Goal: Task Accomplishment & Management: Complete application form

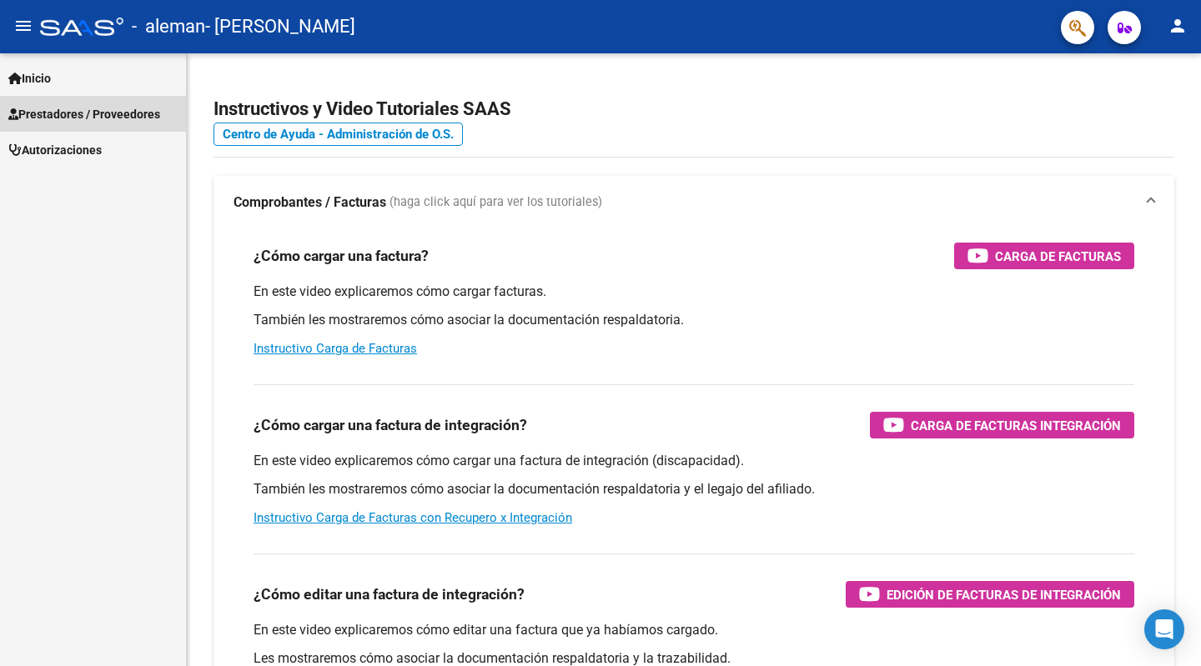
click at [123, 108] on span "Prestadores / Proveedores" at bounding box center [84, 114] width 152 height 18
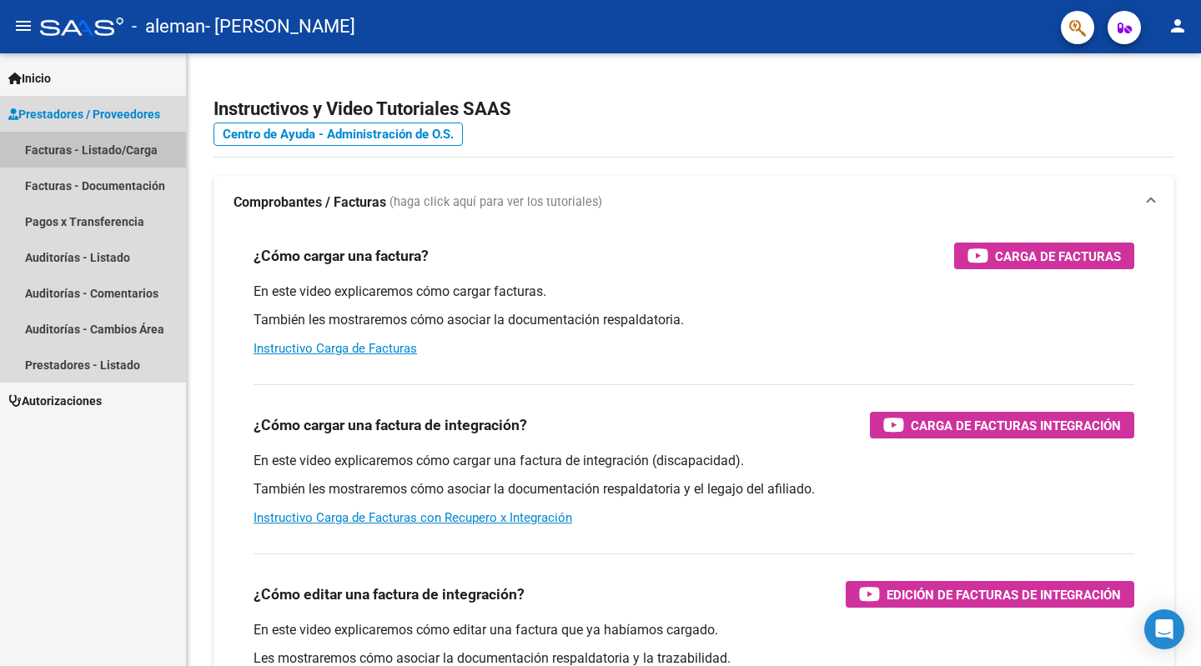
click at [113, 147] on link "Facturas - Listado/Carga" at bounding box center [93, 150] width 186 height 36
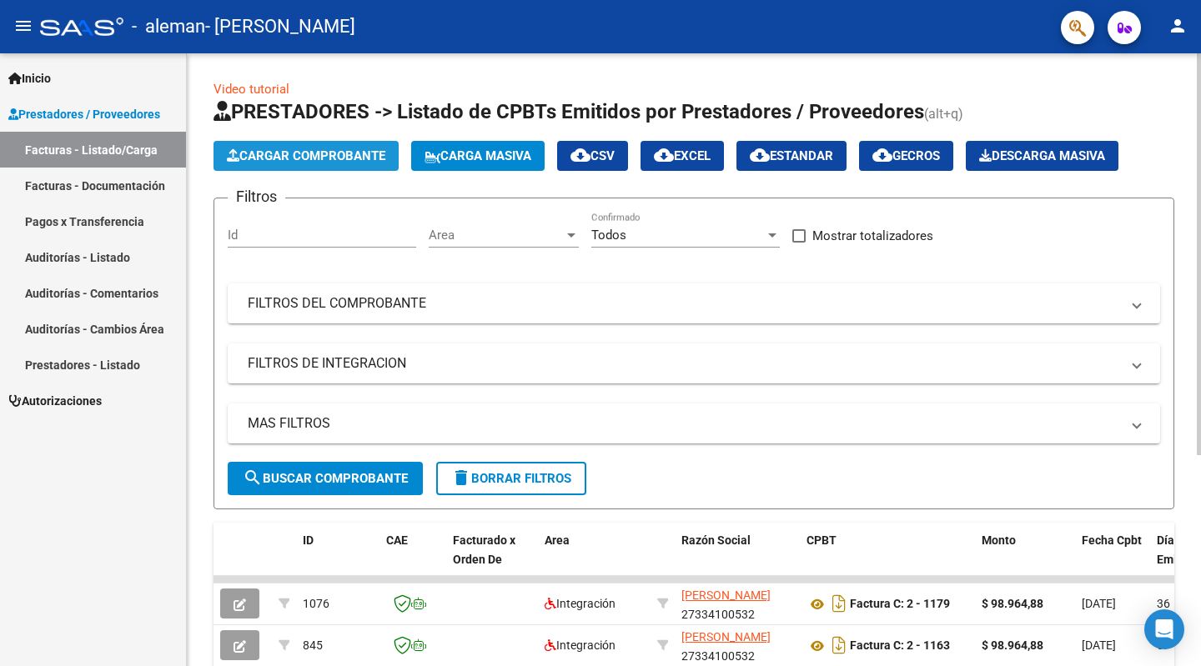
click at [358, 153] on span "Cargar Comprobante" at bounding box center [306, 155] width 158 height 15
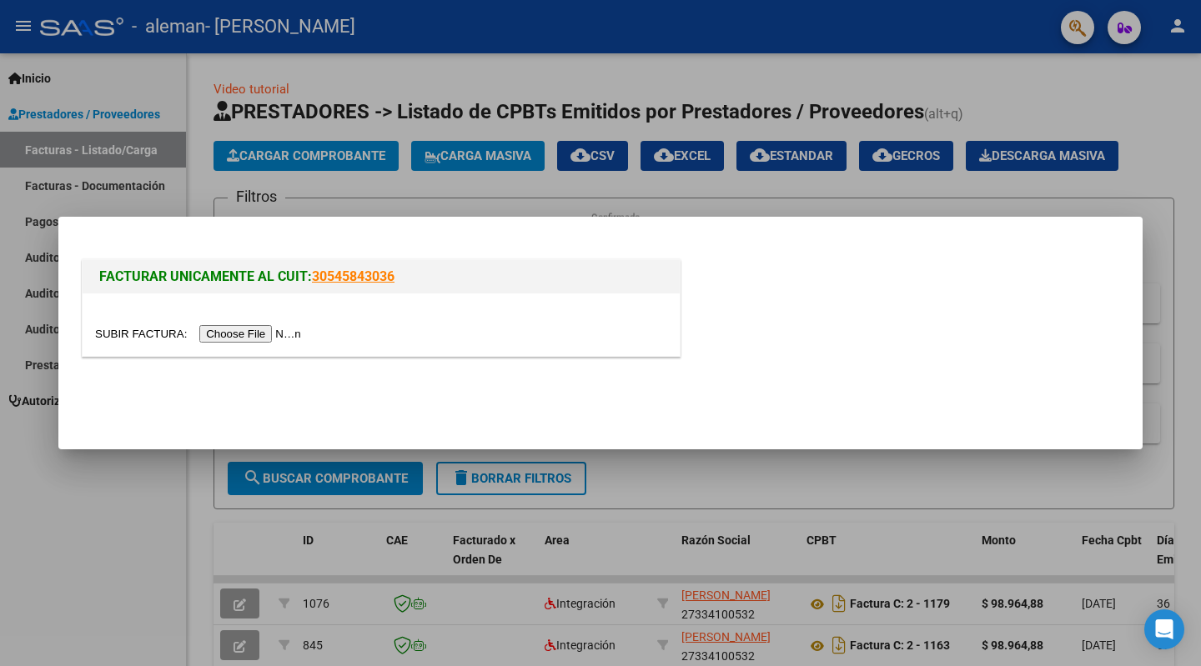
click at [278, 333] on input "file" at bounding box center [200, 334] width 211 height 18
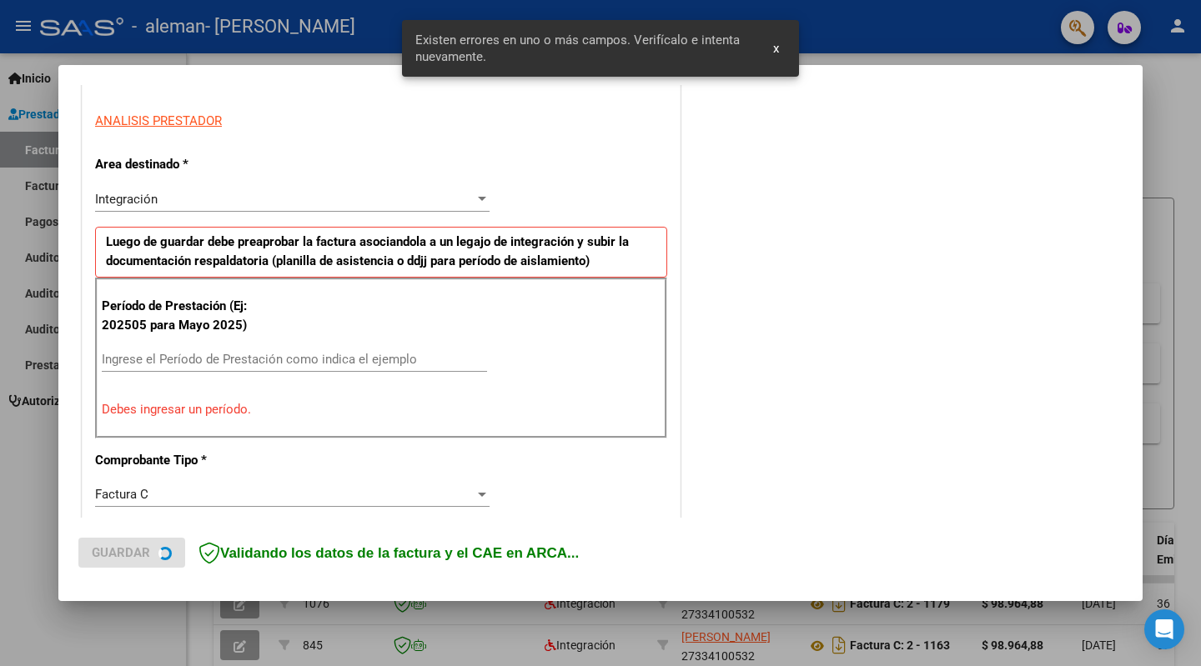
scroll to position [330, 0]
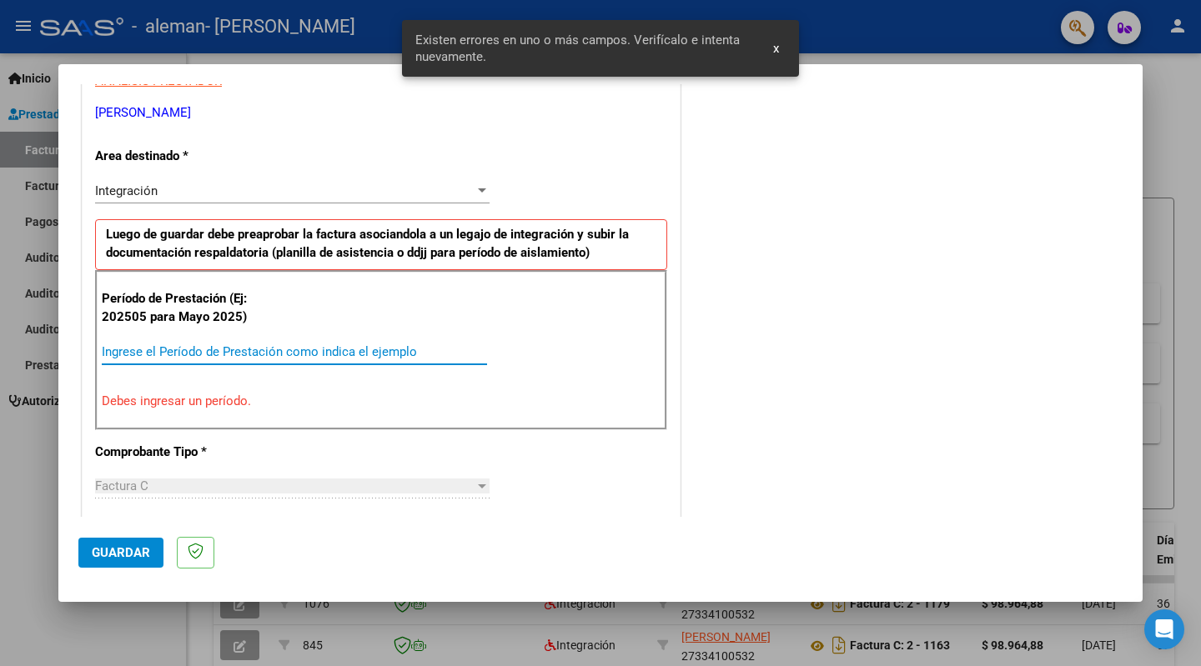
click at [269, 349] on input "Ingrese el Período de Prestación como indica el ejemplo" at bounding box center [294, 351] width 385 height 15
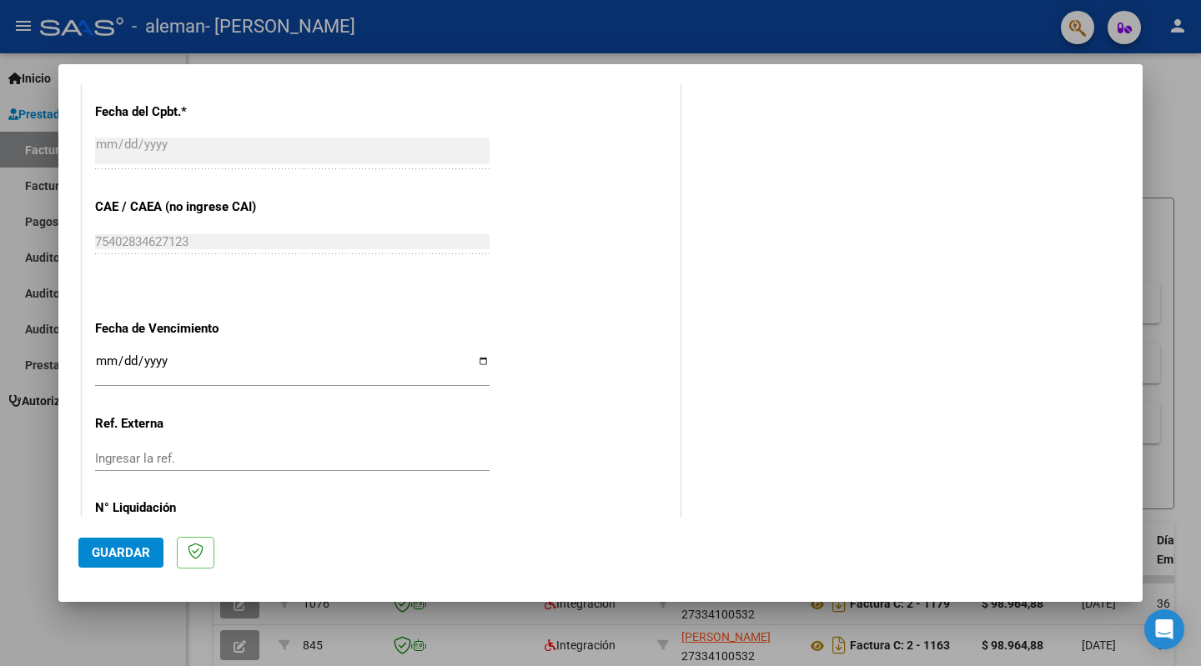
scroll to position [997, 0]
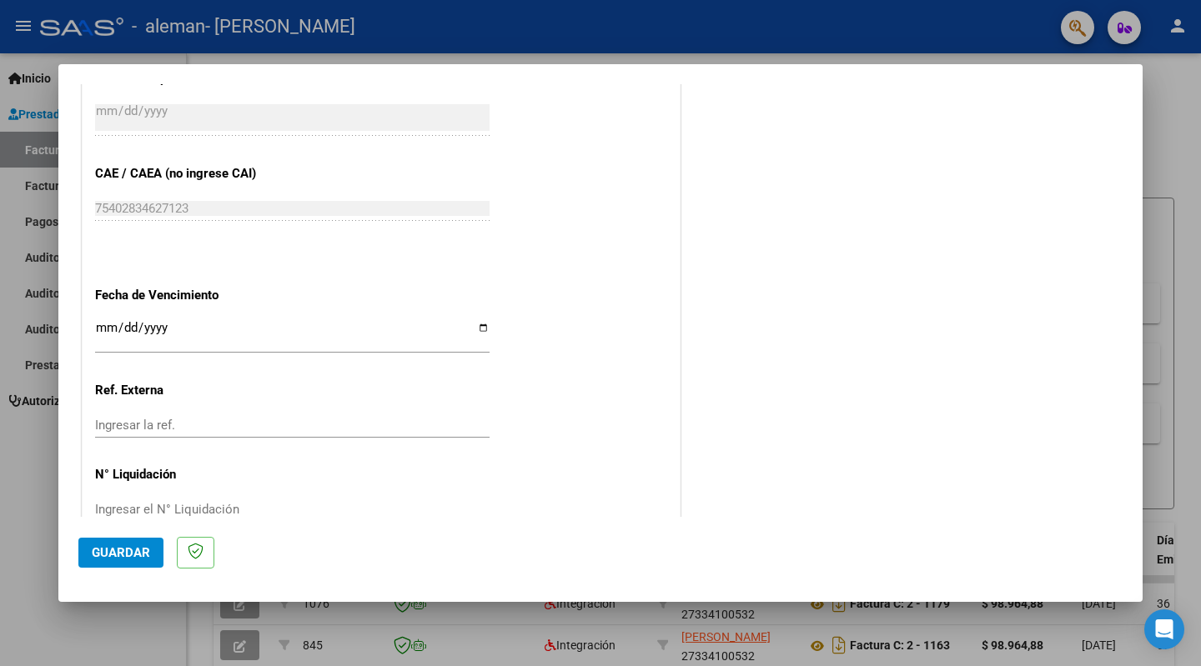
type input "202509"
click at [476, 324] on input "Ingresar la fecha" at bounding box center [292, 334] width 394 height 27
type input "[DATE]"
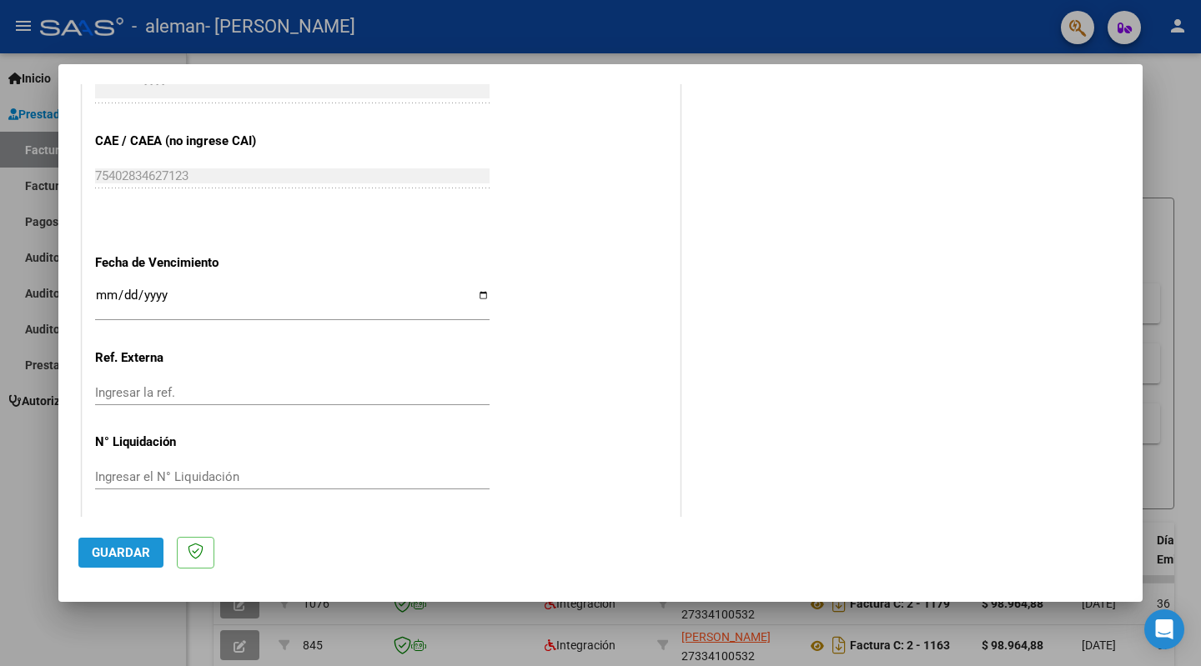
click at [130, 551] on span "Guardar" at bounding box center [121, 552] width 58 height 15
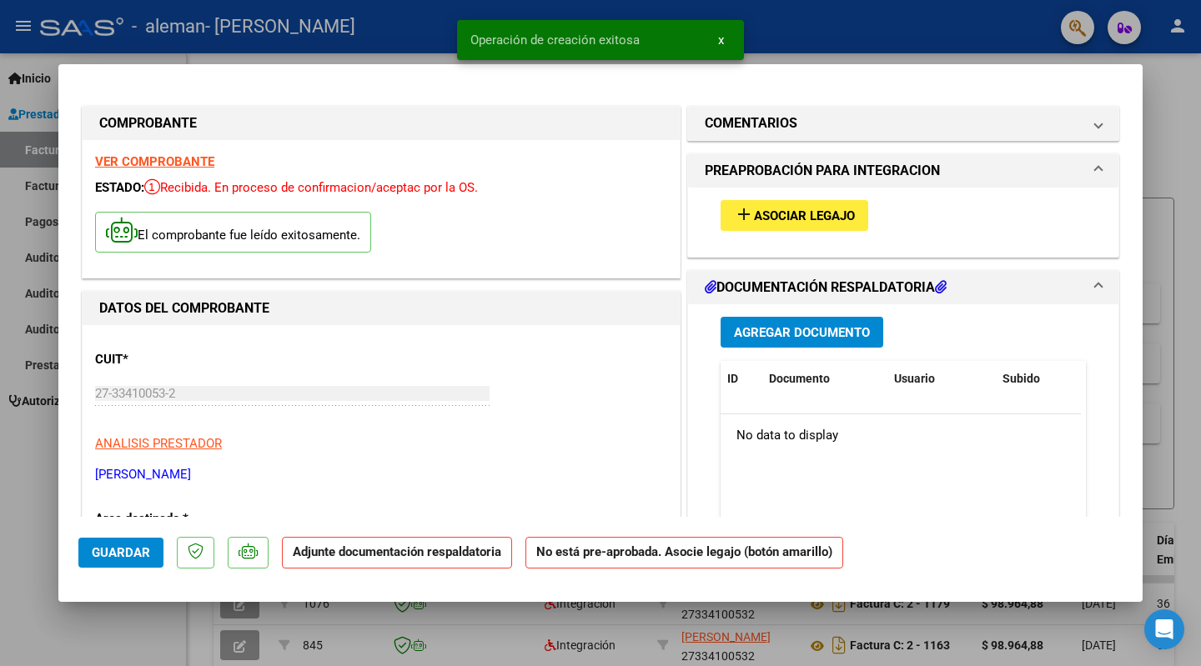
click at [809, 329] on span "Agregar Documento" at bounding box center [802, 332] width 136 height 15
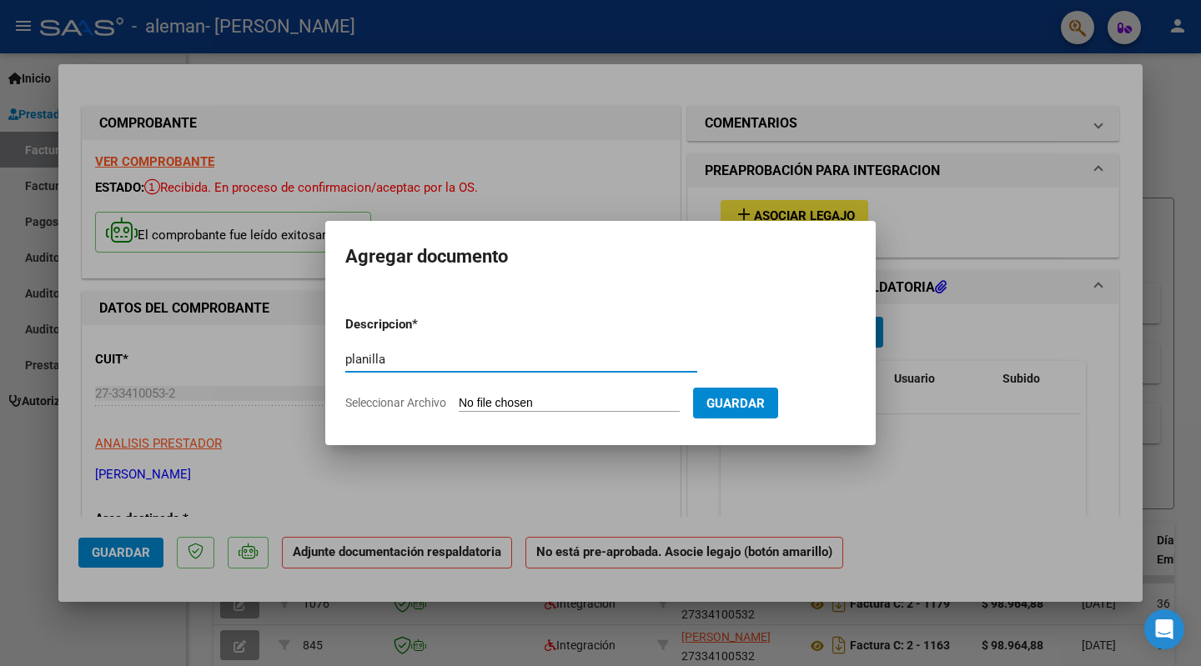
type input "planilla"
click at [580, 400] on input "Seleccionar Archivo" at bounding box center [569, 404] width 221 height 16
type input "C:\fakepath\planilla asistencia [PERSON_NAME] [DATE].pdf"
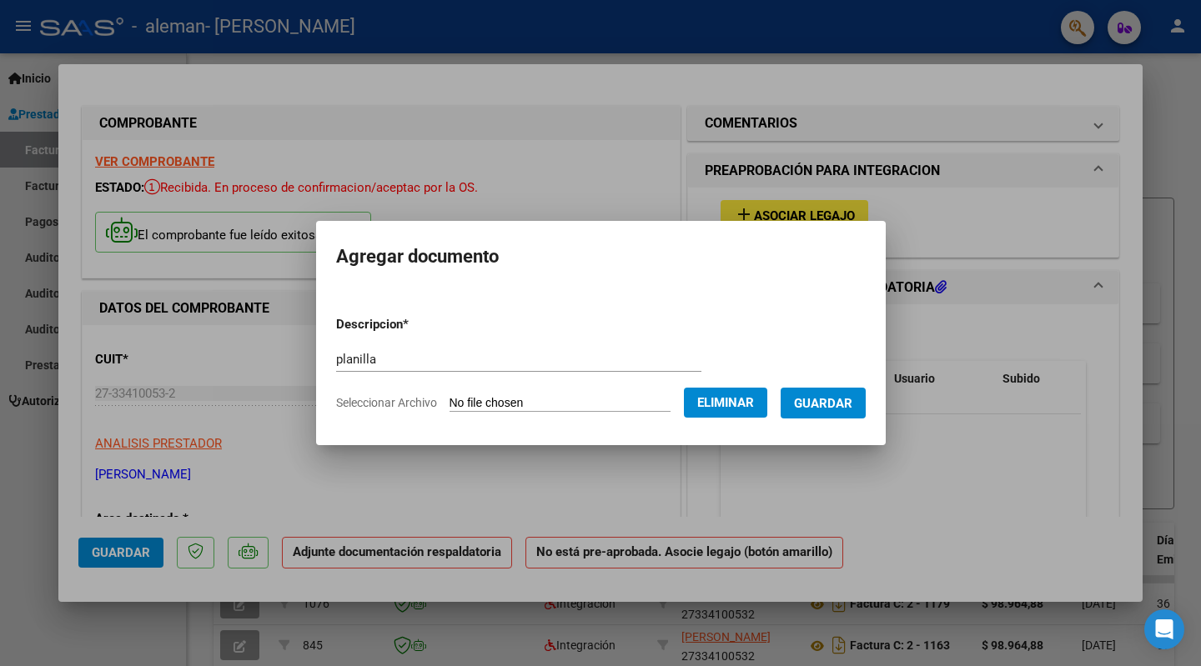
click at [826, 399] on span "Guardar" at bounding box center [823, 403] width 58 height 15
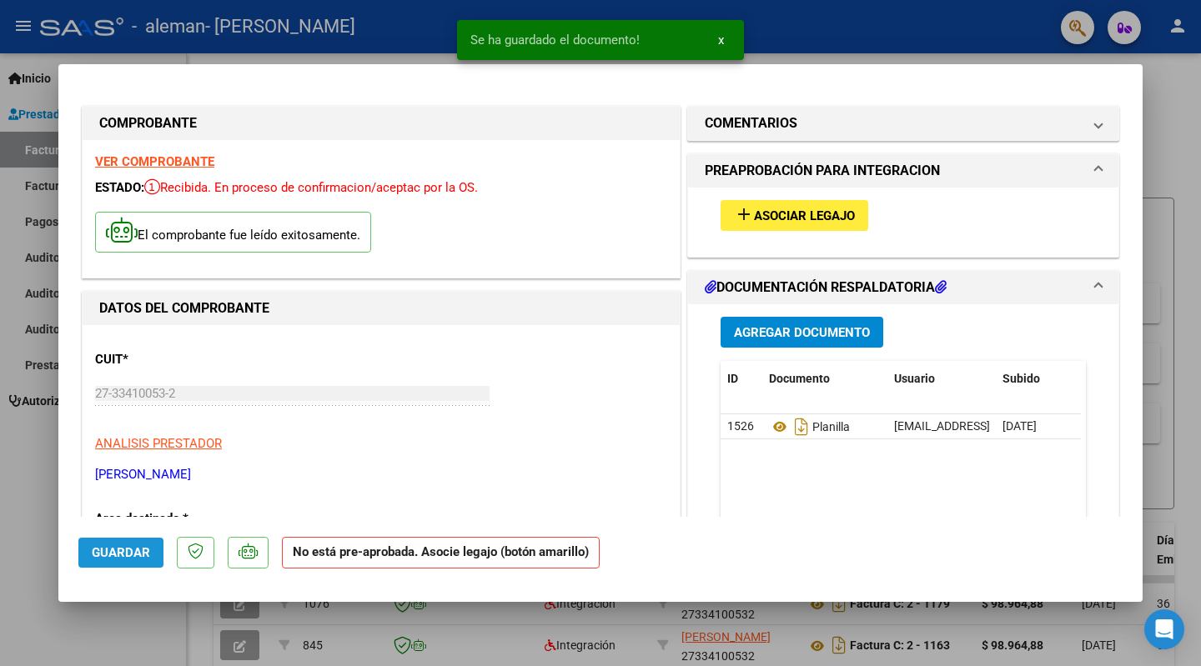
click at [121, 558] on span "Guardar" at bounding box center [121, 552] width 58 height 15
click at [1186, 253] on div at bounding box center [600, 333] width 1201 height 666
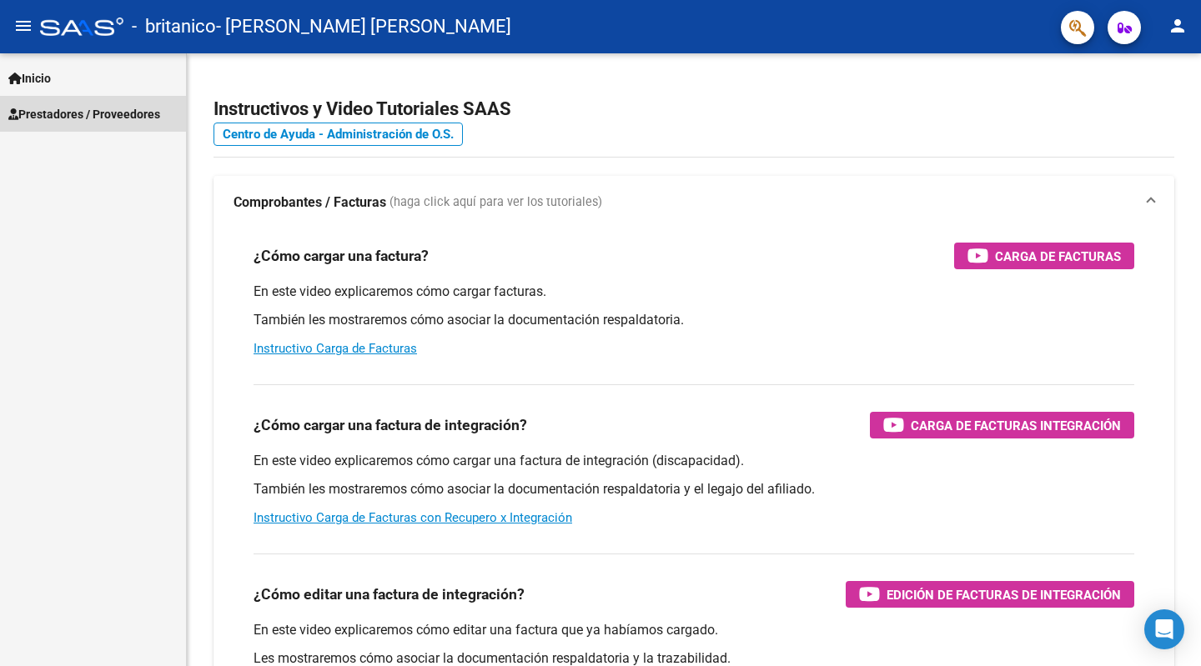
click at [78, 112] on span "Prestadores / Proveedores" at bounding box center [84, 114] width 152 height 18
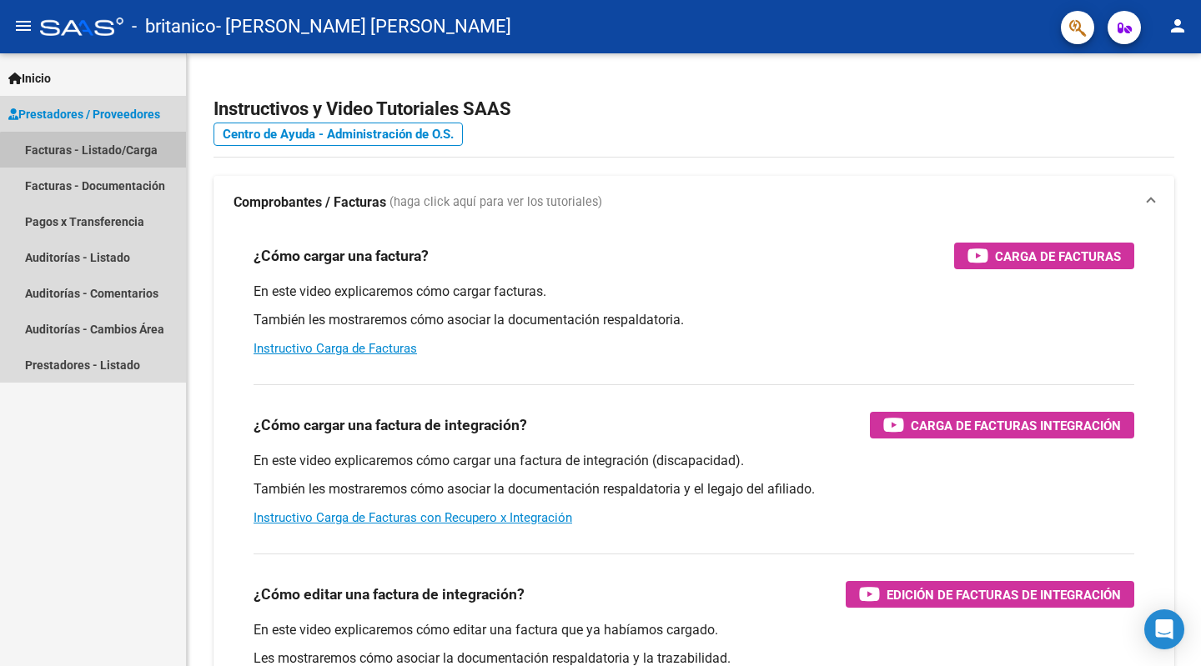
click at [98, 155] on link "Facturas - Listado/Carga" at bounding box center [93, 150] width 186 height 36
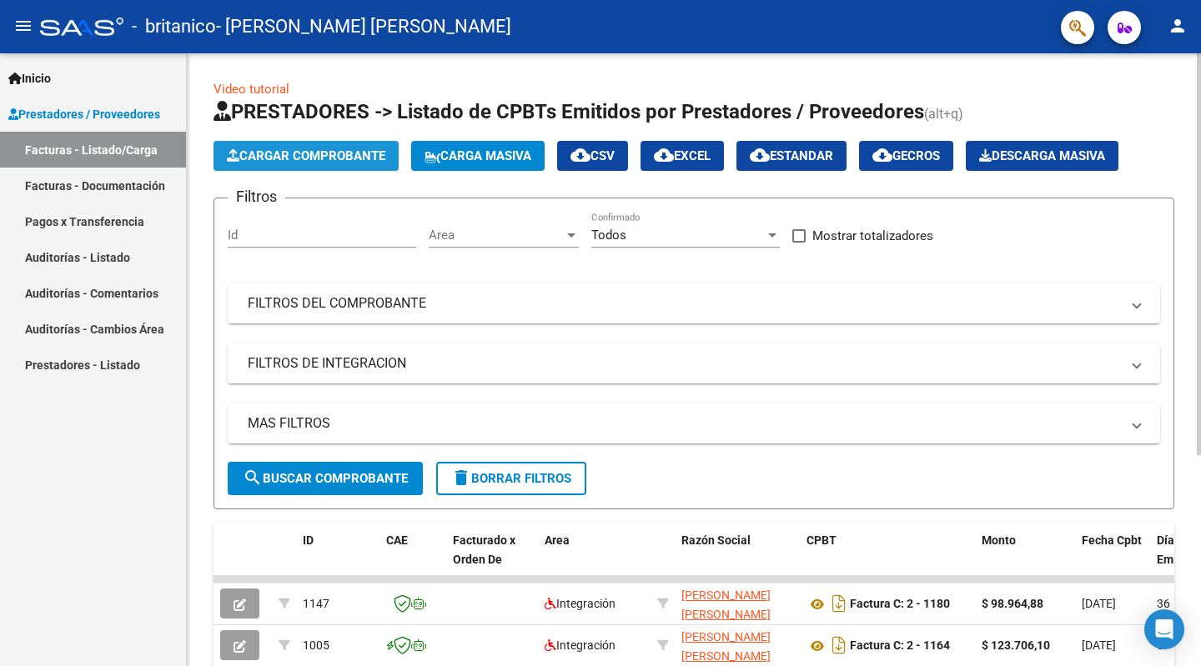
click at [354, 153] on span "Cargar Comprobante" at bounding box center [306, 155] width 158 height 15
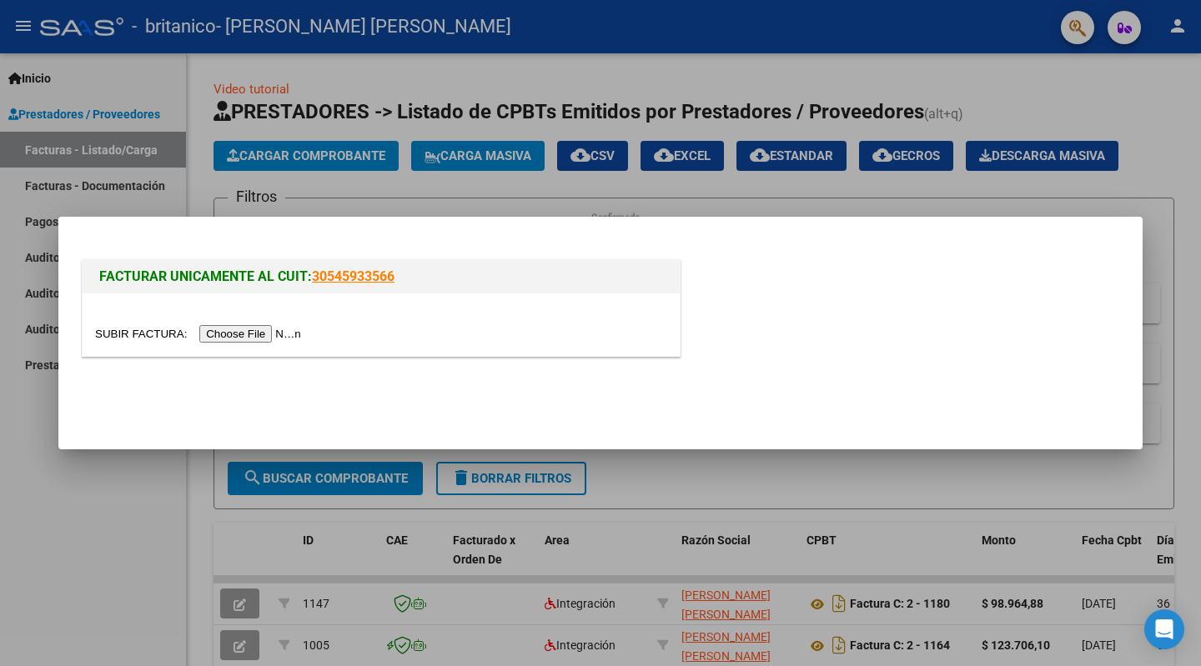
click at [249, 333] on input "file" at bounding box center [200, 334] width 211 height 18
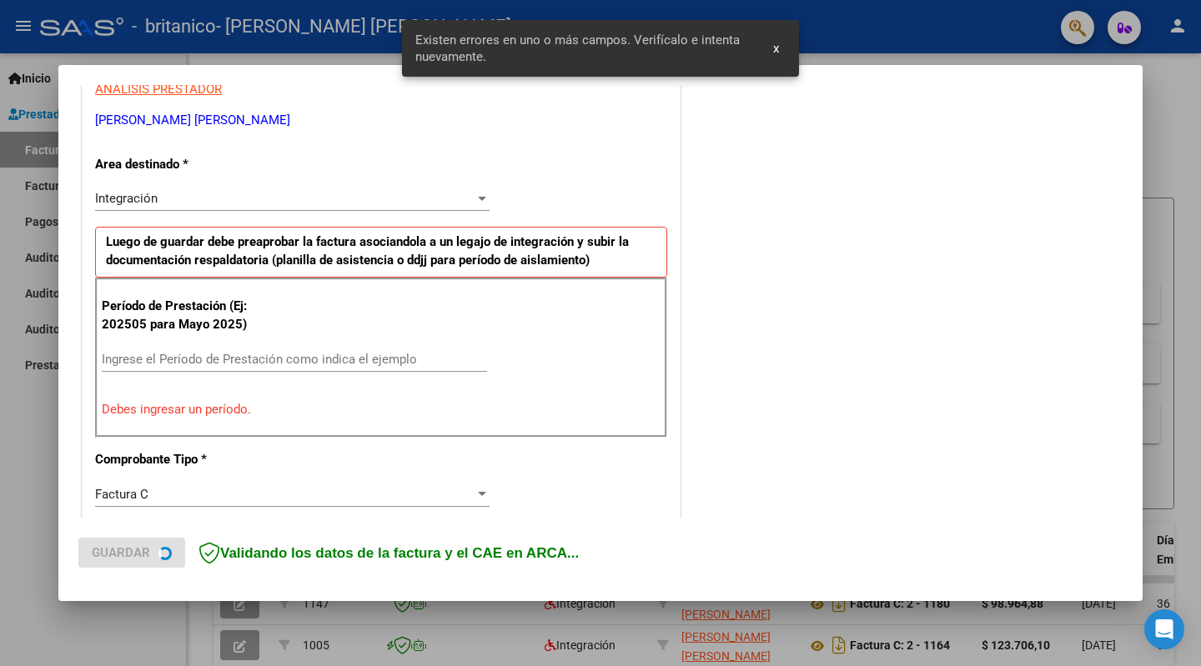
scroll to position [330, 0]
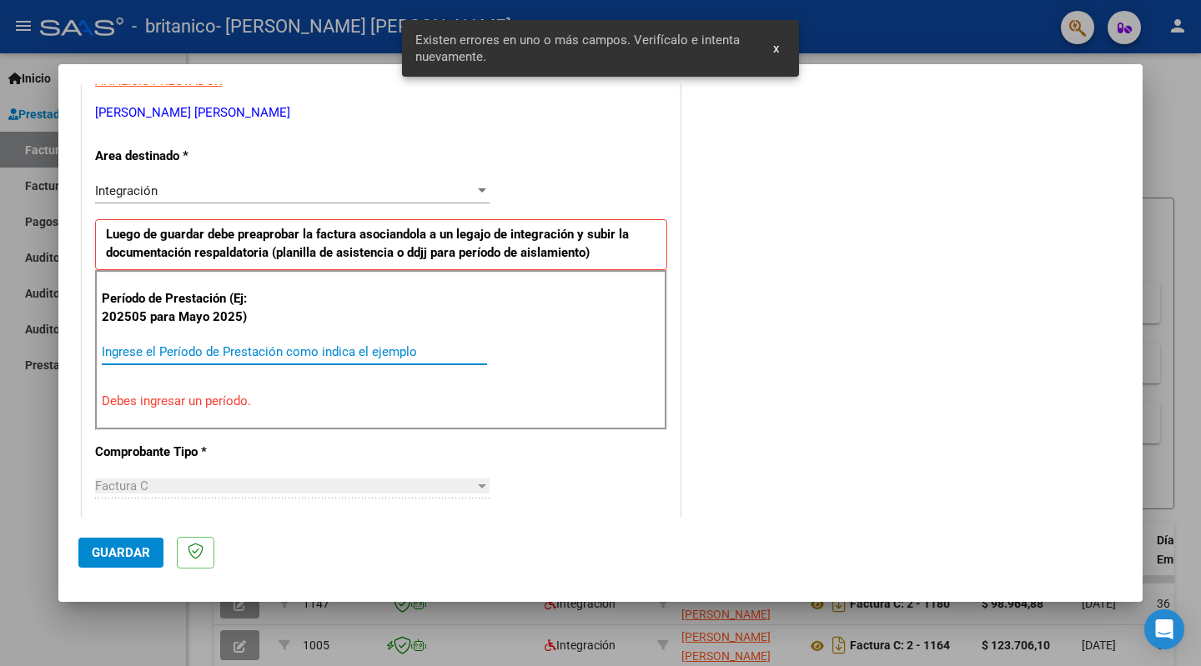
click at [302, 344] on input "Ingrese el Período de Prestación como indica el ejemplo" at bounding box center [294, 351] width 385 height 15
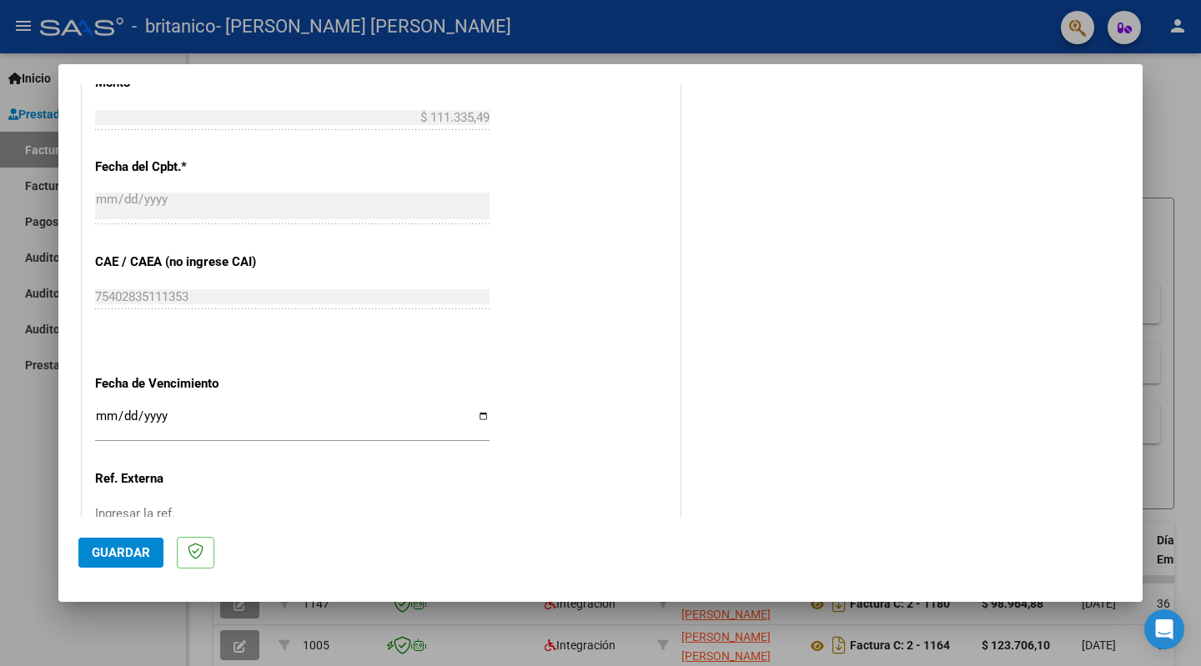
scroll to position [914, 0]
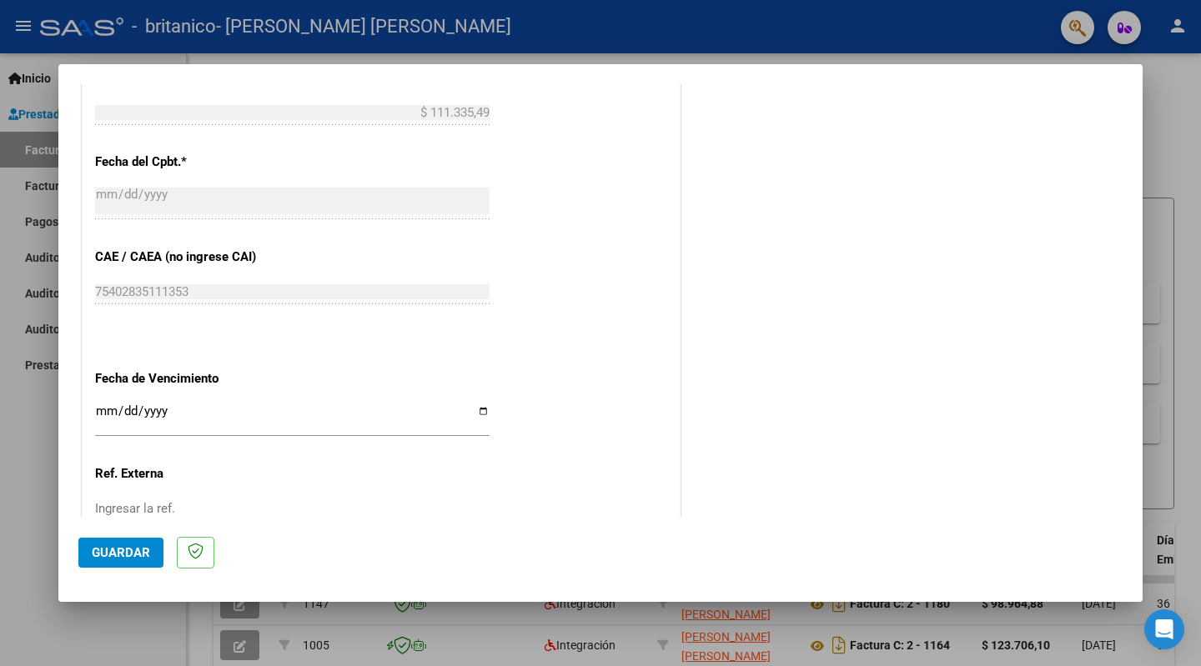
type input "202509"
click at [479, 409] on input "Ingresar la fecha" at bounding box center [292, 417] width 394 height 27
type input "[DATE]"
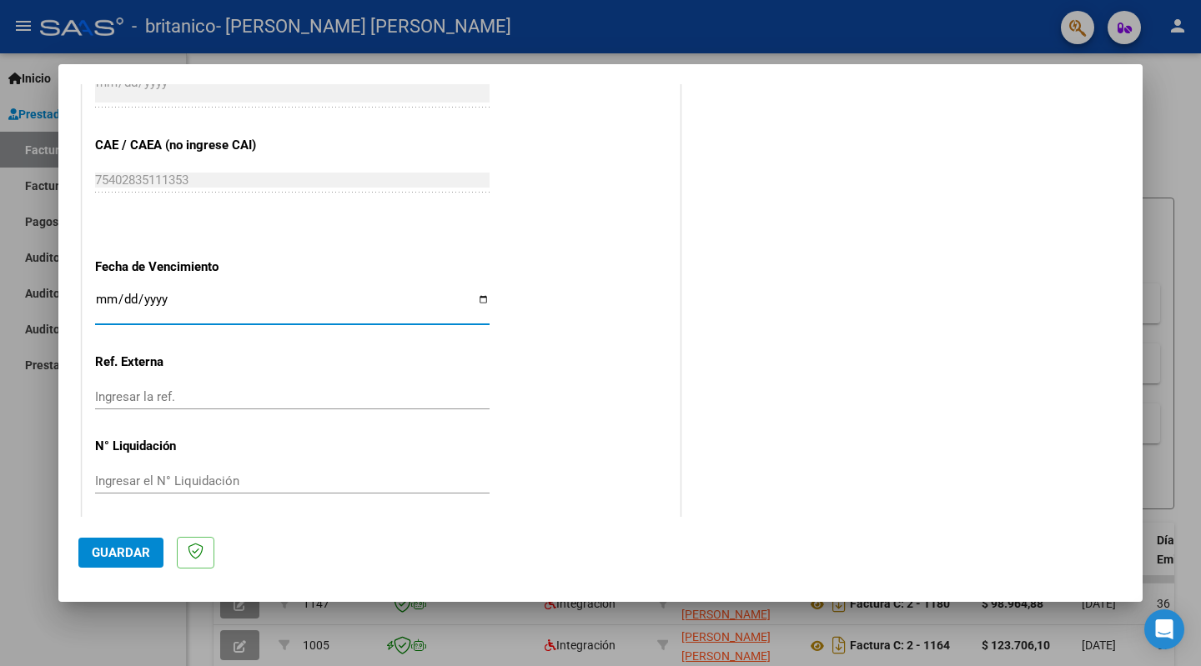
scroll to position [1030, 0]
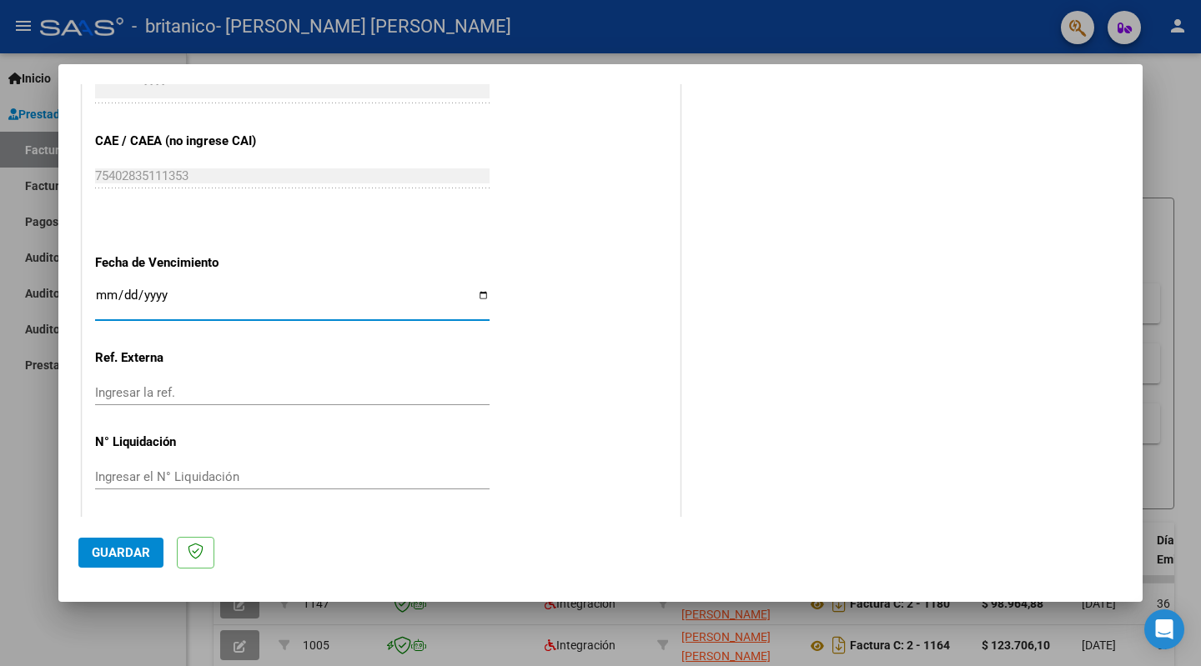
click at [123, 555] on span "Guardar" at bounding box center [121, 552] width 58 height 15
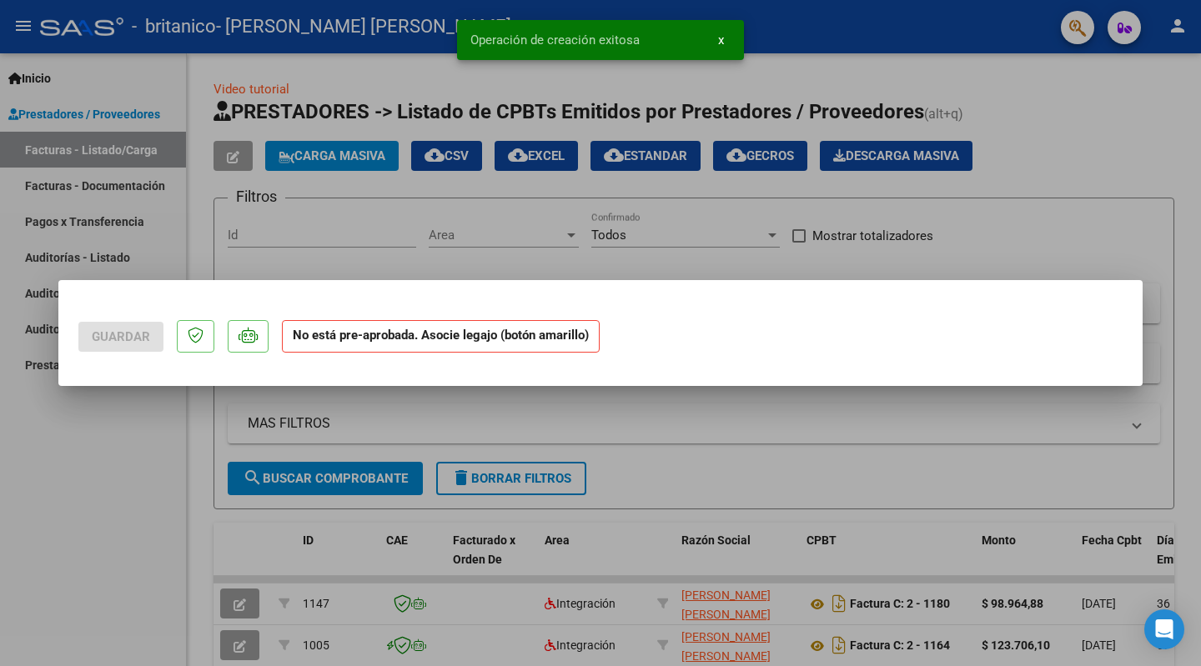
scroll to position [0, 0]
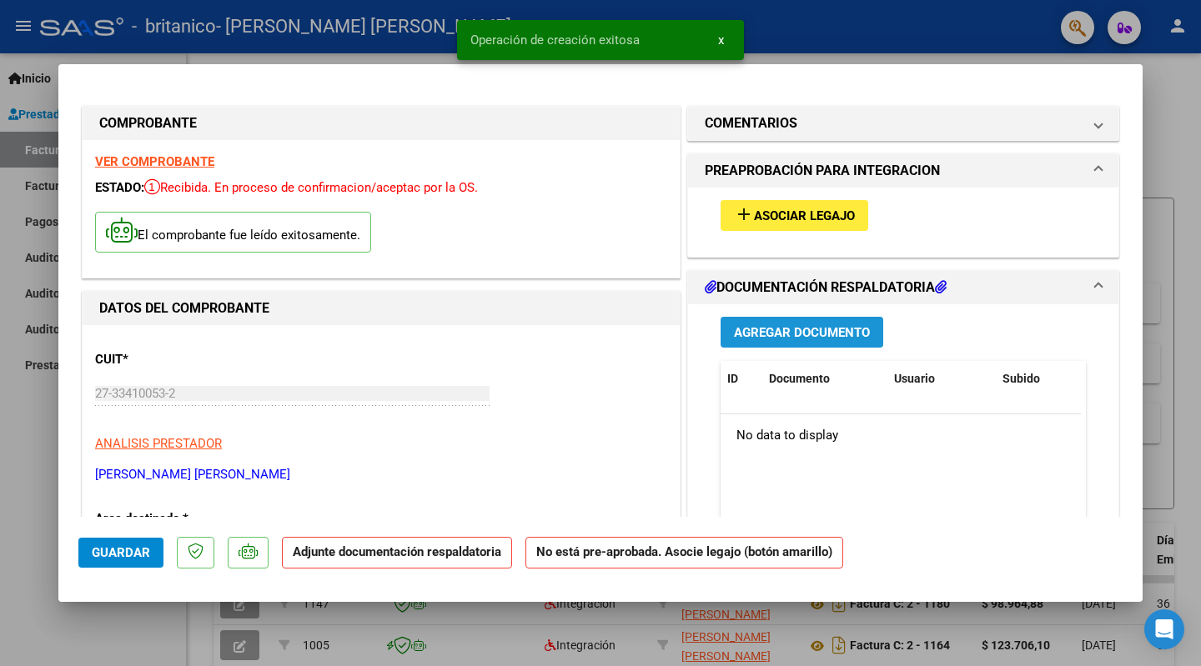
click at [819, 338] on span "Agregar Documento" at bounding box center [802, 332] width 136 height 15
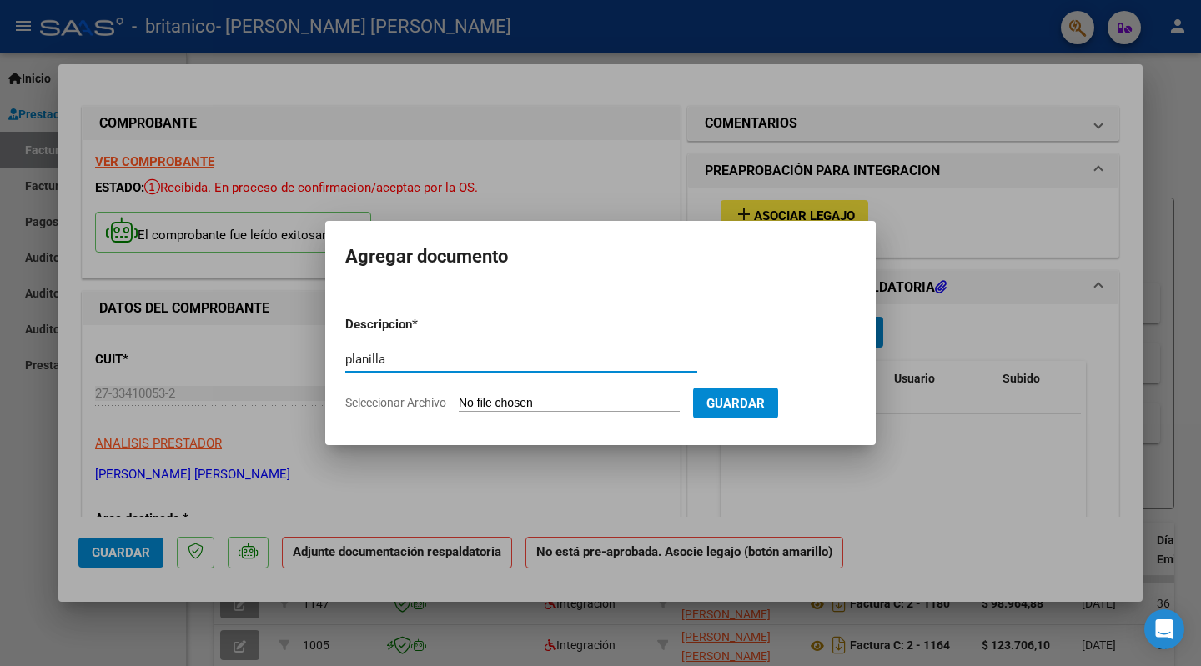
type input "planilla"
click at [579, 397] on input "Seleccionar Archivo" at bounding box center [569, 404] width 221 height 16
type input "C:\fakepath\planilla septiembre 2025 firmada.pdf"
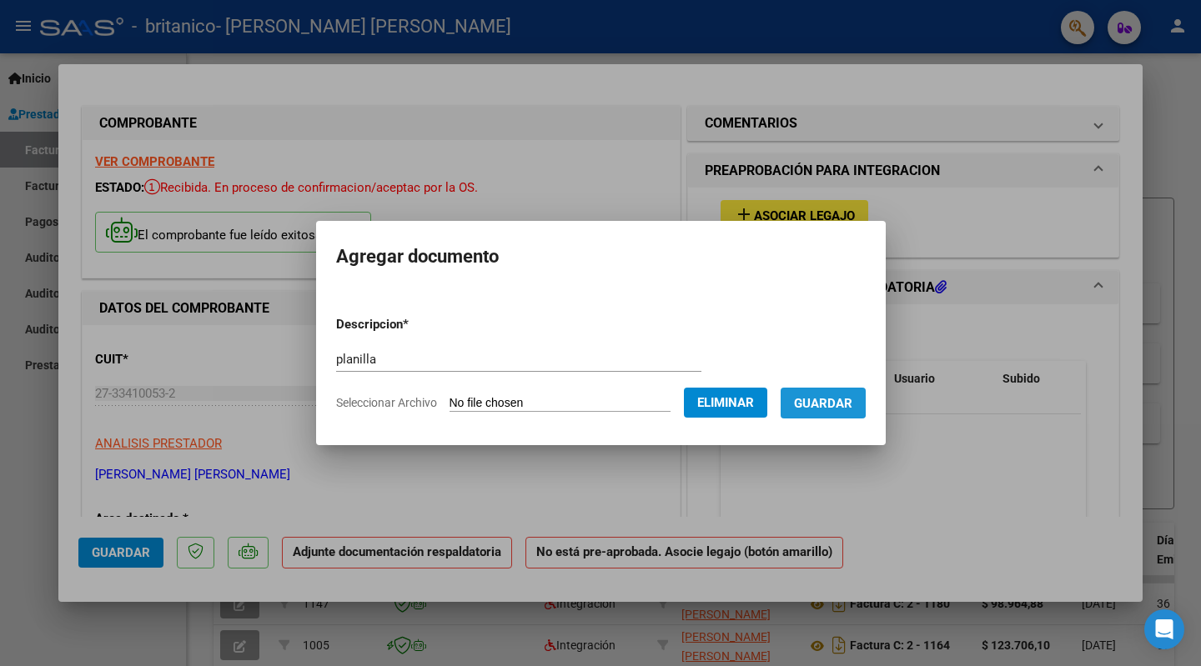
click at [841, 398] on span "Guardar" at bounding box center [823, 403] width 58 height 15
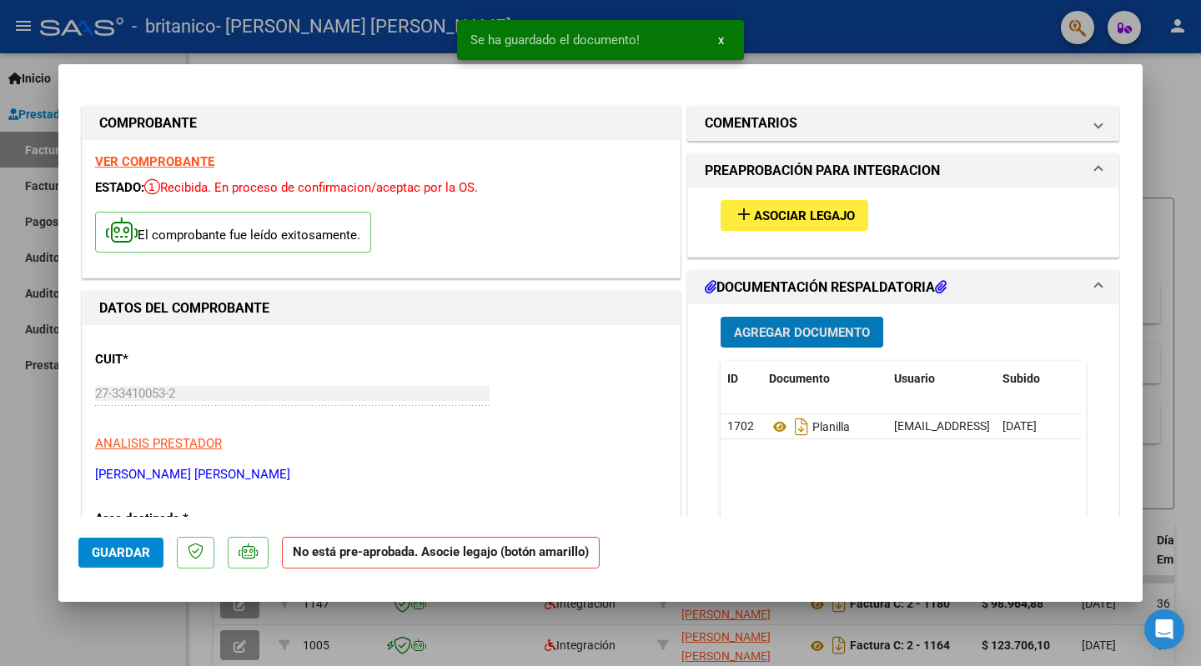
click at [133, 553] on span "Guardar" at bounding box center [121, 552] width 58 height 15
click at [1177, 171] on div at bounding box center [600, 333] width 1201 height 666
